Goal: Find specific page/section

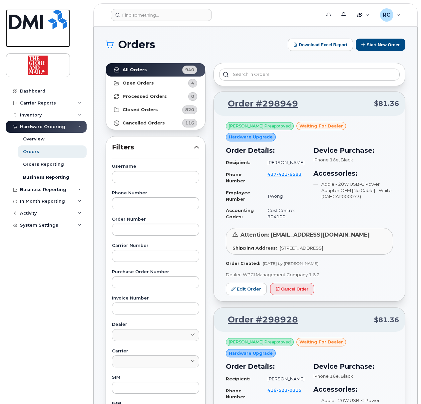
click at [26, 22] on img at bounding box center [38, 19] width 58 height 20
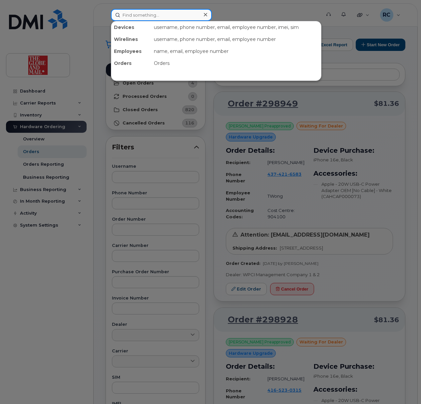
click at [163, 15] on input at bounding box center [161, 15] width 101 height 12
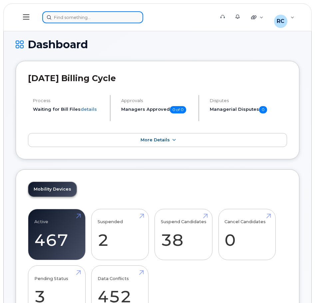
click at [105, 13] on div at bounding box center [126, 17] width 168 height 12
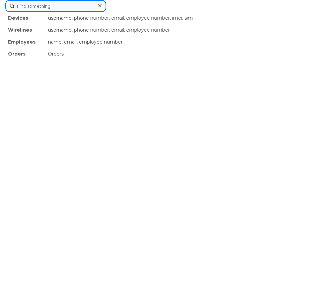
click at [77, 8] on input at bounding box center [55, 6] width 101 height 12
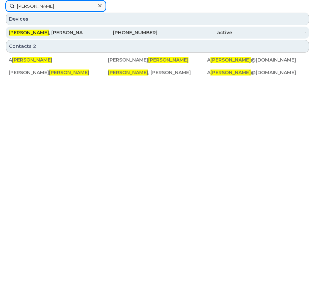
type input "kendall"
click at [83, 29] on div "Kendall , Andrew" at bounding box center [120, 33] width 75 height 12
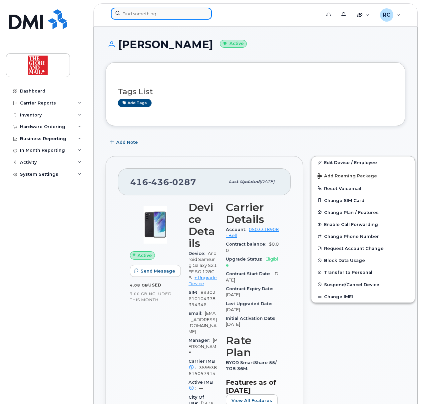
drag, startPoint x: 134, startPoint y: 13, endPoint x: 135, endPoint y: 19, distance: 6.4
click at [135, 19] on input at bounding box center [161, 14] width 101 height 12
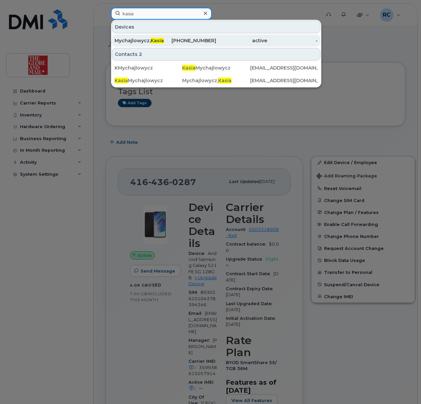
type input "kasia"
click at [183, 41] on div "647-303-3859" at bounding box center [191, 40] width 51 height 7
